Goal: Communication & Community: Answer question/provide support

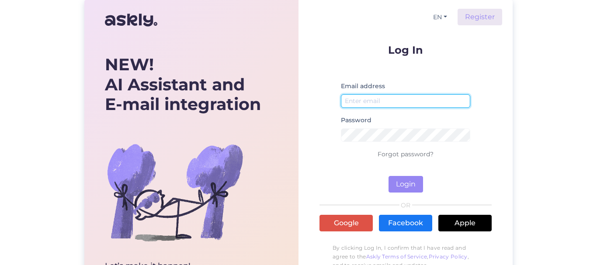
click at [410, 102] on input "email" at bounding box center [405, 101] width 129 height 14
type input "[EMAIL_ADDRESS][DOMAIN_NAME]"
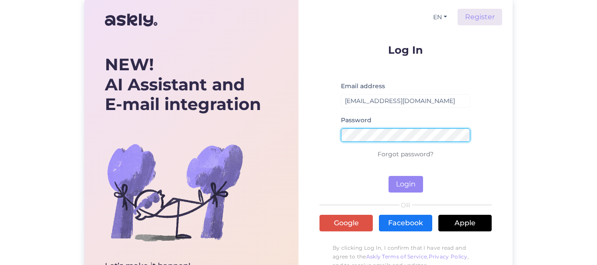
click at [389, 176] on button "Login" at bounding box center [406, 184] width 35 height 17
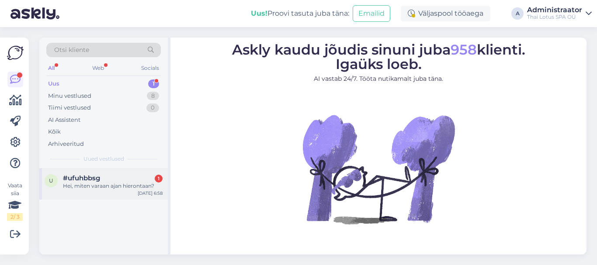
click at [133, 185] on div "Hei, miten varaan ajan hierontaan?" at bounding box center [113, 186] width 100 height 8
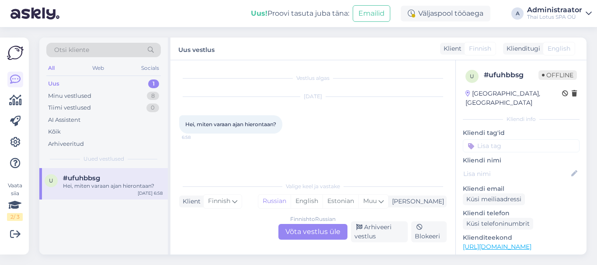
click at [306, 232] on div "Finnish to Russian Võta vestlus üle" at bounding box center [312, 232] width 69 height 16
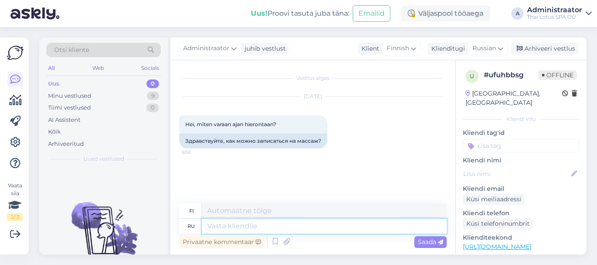
click at [276, 223] on textarea at bounding box center [324, 226] width 245 height 15
type textarea "Tere!"
type textarea "Siellä!"
type textarea "Tere! 9:"
type textarea "Tässä! 9"
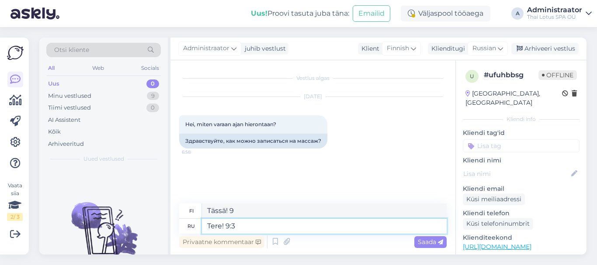
type textarea "Tere! 9:30"
type textarea "Tässä! 9:30"
type textarea "Tere! 9:30"
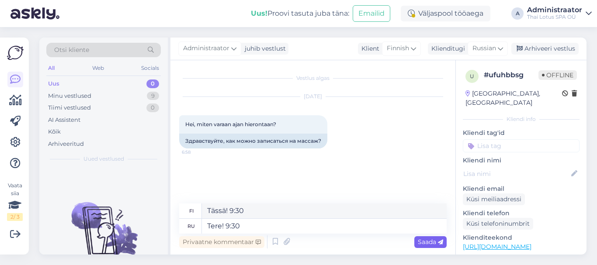
click at [429, 242] on span "Saada" at bounding box center [430, 242] width 25 height 8
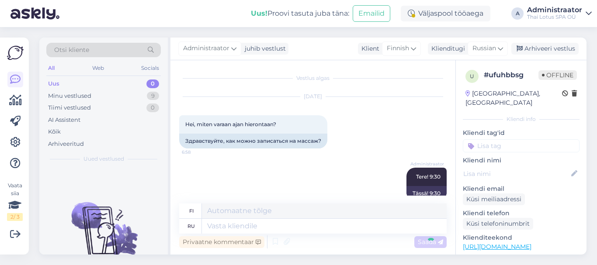
scroll to position [15, 0]
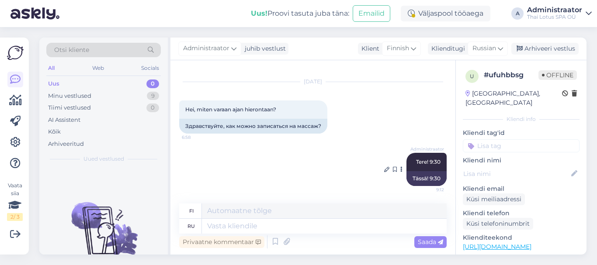
click at [430, 178] on div "Tässä! 9:30" at bounding box center [426, 178] width 40 height 15
click at [384, 168] on icon at bounding box center [386, 169] width 5 height 5
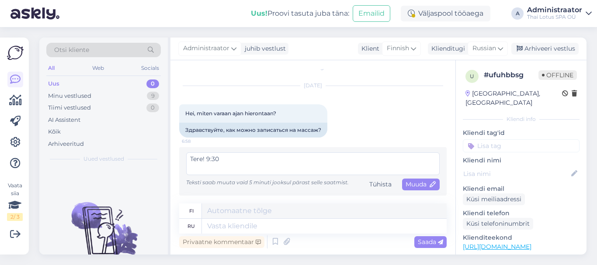
scroll to position [11, 0]
click at [459, 63] on div "u # ufuhbbsg Offline [GEOGRAPHIC_DATA], [GEOGRAPHIC_DATA] Kliendi info Kliendi …" at bounding box center [521, 245] width 131 height 371
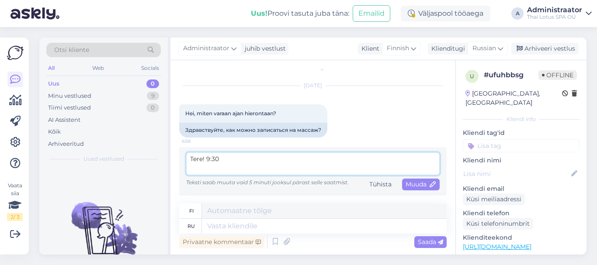
click at [215, 160] on textarea "Tere! 9:30" at bounding box center [313, 164] width 254 height 23
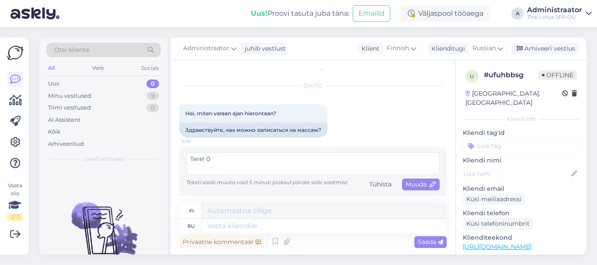
click at [391, 108] on div "[DATE] Hei, miten varaan ajan hierontaan? 6:58 Здравствуйте, как можно записать…" at bounding box center [313, 111] width 268 height 71
click at [55, 83] on div "Uus" at bounding box center [53, 84] width 11 height 9
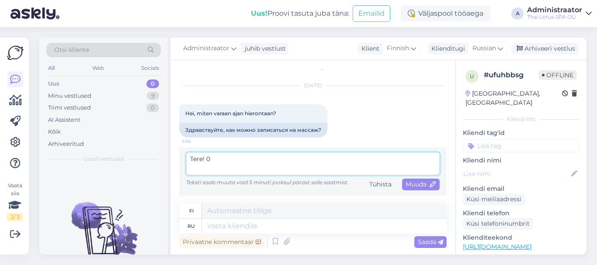
click at [206, 156] on textarea "Tere! 0" at bounding box center [313, 164] width 254 height 23
click at [275, 163] on textarea "Tere! 9:30" at bounding box center [313, 164] width 254 height 23
type textarea "Tere! 9:30, 12:00, 12:30"
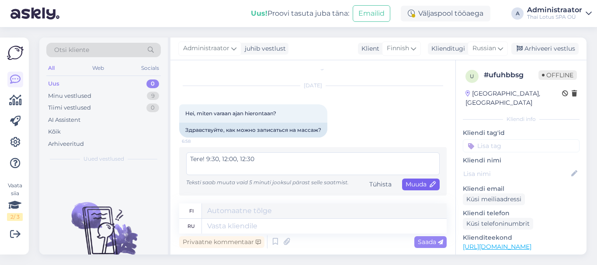
click at [411, 188] on span "Muuda" at bounding box center [421, 185] width 31 height 8
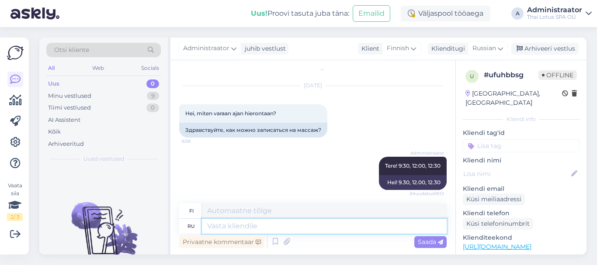
click at [244, 227] on textarea at bounding box center [324, 226] width 245 height 15
click at [502, 47] on icon at bounding box center [500, 49] width 5 height 10
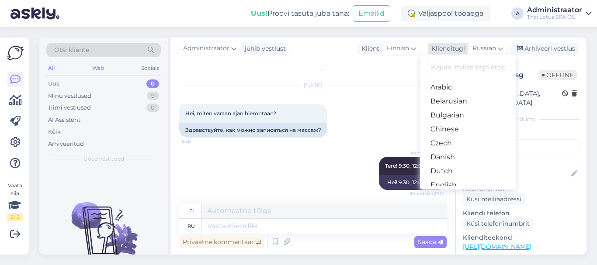
click at [493, 47] on span "Russian" at bounding box center [484, 49] width 24 height 10
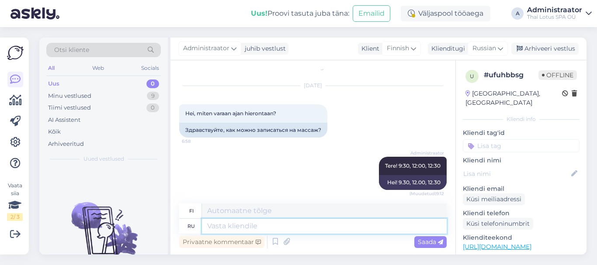
click at [215, 221] on textarea at bounding box center [324, 226] width 245 height 15
type textarea "Rjulf"
type textarea "Rjulf ;tkftnt"
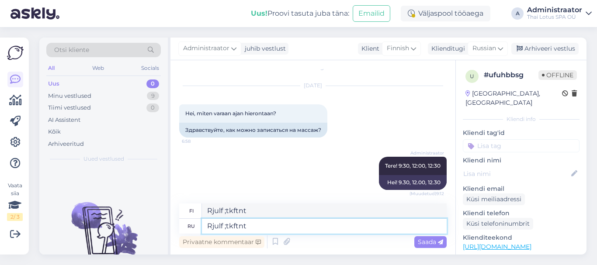
drag, startPoint x: 248, startPoint y: 227, endPoint x: 186, endPoint y: 220, distance: 62.5
click at [186, 220] on div "ru Rjulf ;tkftnt" at bounding box center [313, 226] width 268 height 15
type textarea "Rjulf ;tkftnt"
drag, startPoint x: 433, startPoint y: 184, endPoint x: 425, endPoint y: 184, distance: 8.3
click at [425, 184] on div "Hei! 9.30, 12.00, 12.30" at bounding box center [413, 182] width 68 height 15
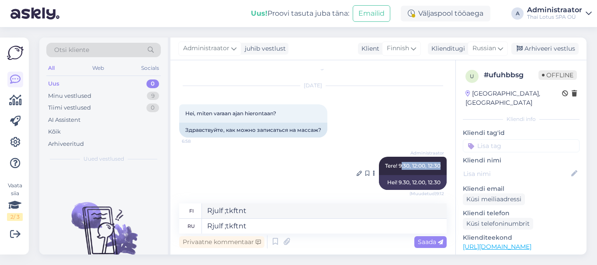
drag, startPoint x: 433, startPoint y: 163, endPoint x: 396, endPoint y: 163, distance: 36.7
click at [396, 163] on span "Tere! 9:30, 12:00, 12:30" at bounding box center [413, 166] width 56 height 7
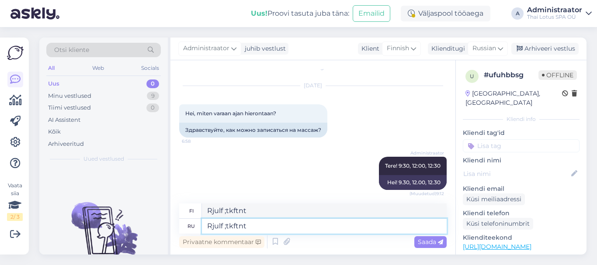
drag, startPoint x: 268, startPoint y: 225, endPoint x: 165, endPoint y: 214, distance: 102.9
click at [165, 214] on div "Otsi kliente All Web Socials Uus 0 Minu vestlused 9 Tiimi vestlused 0 AI Assist…" at bounding box center [312, 146] width 547 height 217
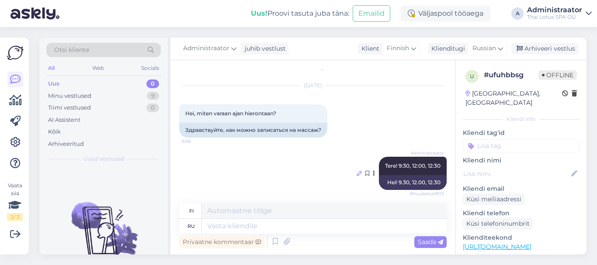
click at [357, 173] on icon at bounding box center [359, 173] width 5 height 5
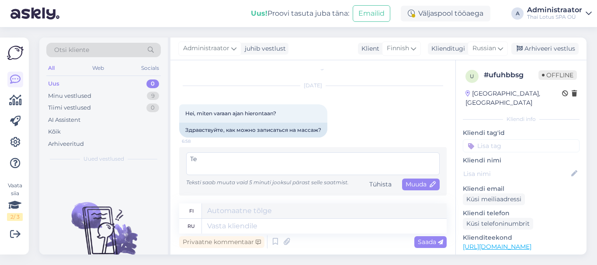
type textarea "T"
drag, startPoint x: 308, startPoint y: 160, endPoint x: 242, endPoint y: 160, distance: 66.4
click at [242, 160] on textarea "Добрый день! Когда желаете прийти" at bounding box center [313, 164] width 254 height 23
type textarea "Добрый день! Какой массаж желаете?"
click at [406, 187] on span "Muuda" at bounding box center [421, 185] width 31 height 8
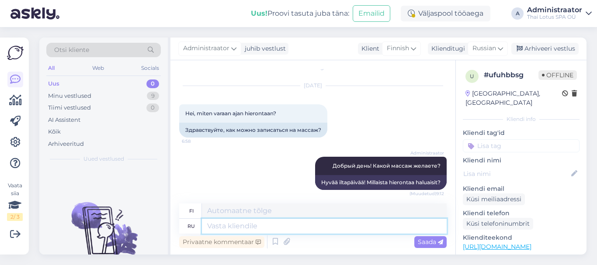
click at [327, 223] on textarea at bounding box center [324, 226] width 245 height 15
click at [325, 226] on textarea at bounding box center [324, 226] width 245 height 15
type textarea "На"
type textarea "Päällä"
type textarea "Напи"
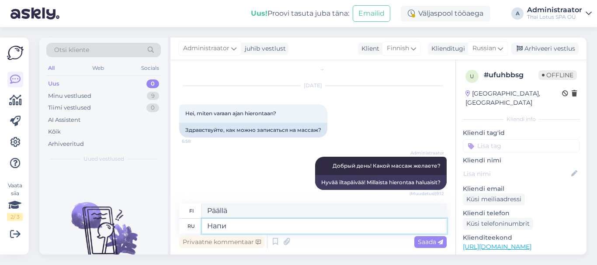
type textarea "Kirjoittaa"
type textarea "Напишитеб"
type textarea "Writeb"
type textarea "Напишите,"
type textarea "Kirjoittaa,"
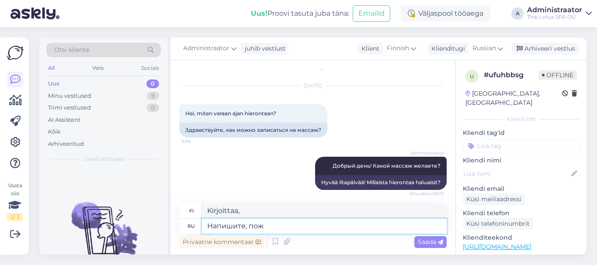
type textarea "Напишите, пожа"
type textarea "Kirjoita, kirjoittanut"
type textarea "Напишите, пожалуйстаб"
type textarea "[PERSON_NAME] hyvä ja kirjoita."
type textarea "Напишите, пожалуйста,"
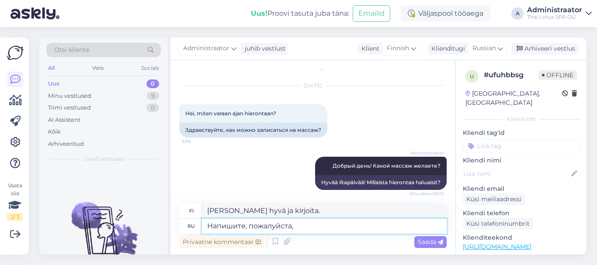
type textarea "[PERSON_NAME] hyvä ja kirjoita,"
type textarea "Напишите, пожалуйста, подходя"
type textarea "Kirjoita tarvittaessa"
type textarea "Напишите, пожалуйста, подходящуу"
type textarea "Kirjoita sopiva vaihtoehto."
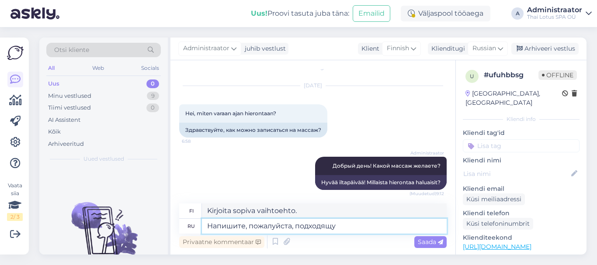
type textarea "Напишите, пожалуйста, подходящую"
type textarea "Kirjoita sopiva"
click at [297, 226] on textarea "Напишите, пожалуйста, подходящую" at bounding box center [324, 226] width 245 height 15
type textarea "Напишите, пожалуйста, также подходящую"
click at [369, 228] on textarea "Напишите, пожалуйста, также подходящую" at bounding box center [324, 226] width 245 height 15
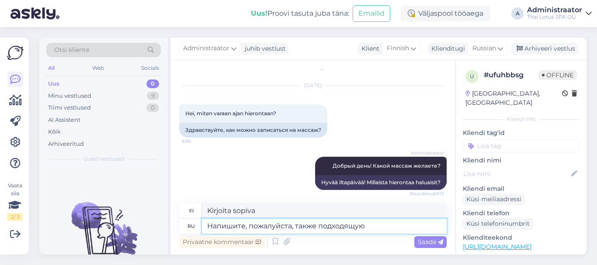
type textarea "Kirjoita myös jotain sopivaa"
type textarea "Напишите, пожалуйста, также подходящую в"
type textarea "Kirjoita myös sopiva vaihtoehto."
type textarea "Напишите, пожалуйста, также подходящую"
type textarea "Kirjoita myös jotain sopivaa"
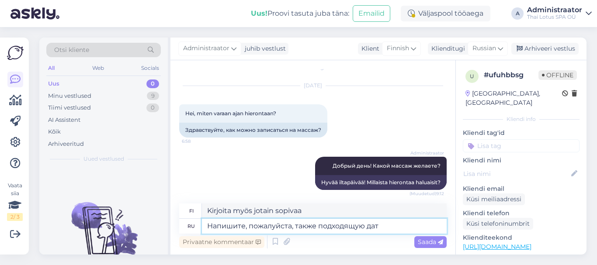
type textarea "Напишите, пожалуйста, также подходящую дату"
type textarea "Kirjoita myös sopiva päivämäärä."
type textarea "Напишите, пожалуйста, также подходящую дату и [PERSON_NAME]"
type textarea "Kirjoita myös sopiva päivämäärä ja"
type textarea "Напишите, пожалуйста, также подходящую дату и время"
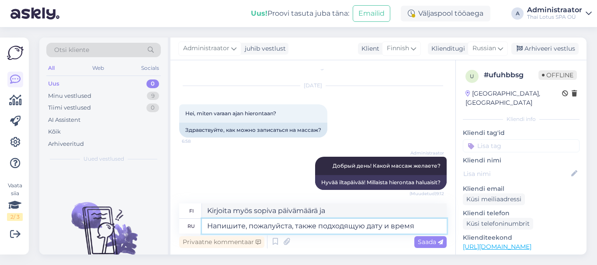
type textarea "Kirjoita myös sopiva päivämäärä ja kellonaika."
type textarea "Напишите, пожалуйста, также подходящую дату и"
type textarea "Kirjoita myös sopiva päivämäärä ja"
type textarea "Напишите, пожалуйста, также подходящую дату"
type textarea "Kirjoita myös sopiva päivämäärä."
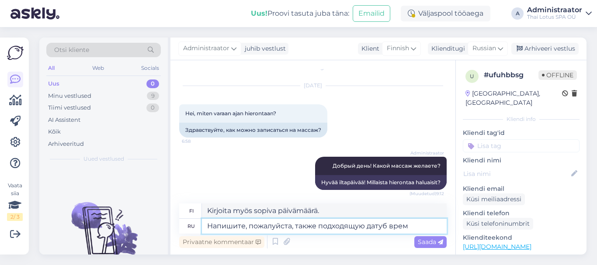
type textarea "Напишите, пожалуйста, также подходящую датуб время"
type textarea "Kirjoita myös sopiva päivämäärä ja kellonaika."
click at [387, 229] on textarea "Напишите, пожалуйста, также подходящую датуб время" at bounding box center [324, 226] width 245 height 15
click at [428, 227] on textarea "Напишите, пожалуйста, также подходящую дату, время" at bounding box center [324, 226] width 245 height 15
type textarea "Напишите, пожалуйста, также подходящую дату, время,"
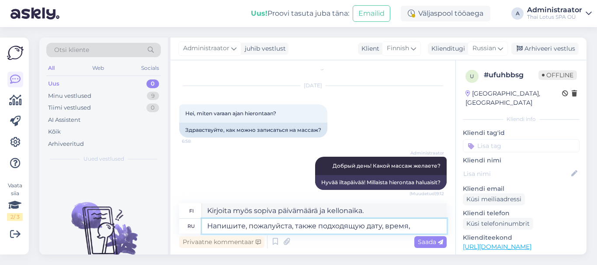
type textarea "Kirjoita myös sopiva päivämäärä, kellonaika,"
type textarea "Напишите, пожалуйста, также подходящую дату, время, [PERSON_NAME] и"
type textarea "Kirjoita myös sopiva päivämäärä, kellonaika ja"
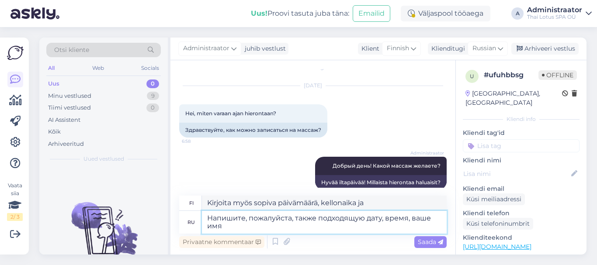
type textarea "Напишите, пожалуйста, также подходящую дату, время, ваше имя"
type textarea "Kirjoita myös sopiva päivämäärä, kellonaika ja nimesi."
type textarea "Напишите, пожалуйста, также подходящую дату, время, [PERSON_NAME] имя и [PERSON…"
type textarea "Kirjoita myös sopiva päivämäärä, kellonaika, nimesi ja"
type textarea "Напишите, пожалуйста, также подходящую дату, время, ваше имя и номер т"
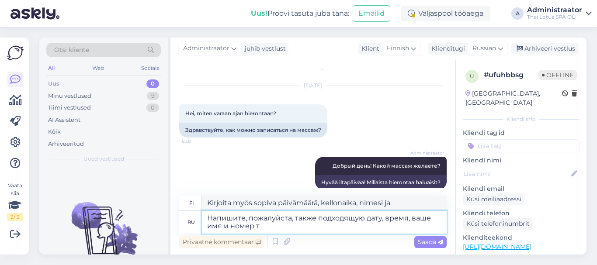
type textarea "Kirjoita myös sopiva päivämäärä, kellonaika, nimesi ja puhelinnumerosi."
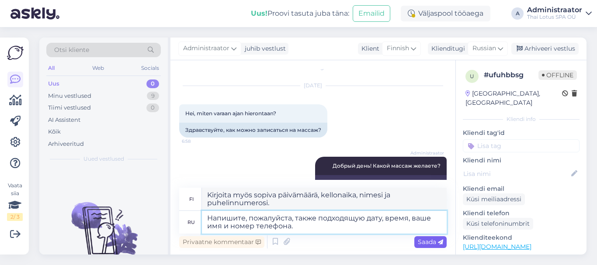
type textarea "Напишите, пожалуйста, также подходящую дату, время, ваше имя и номер телефона."
click at [430, 241] on span "Saada" at bounding box center [430, 242] width 25 height 8
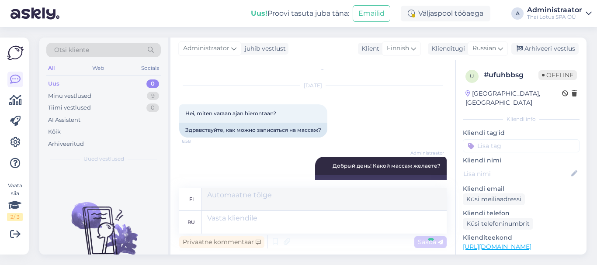
scroll to position [83, 0]
